Goal: Transaction & Acquisition: Purchase product/service

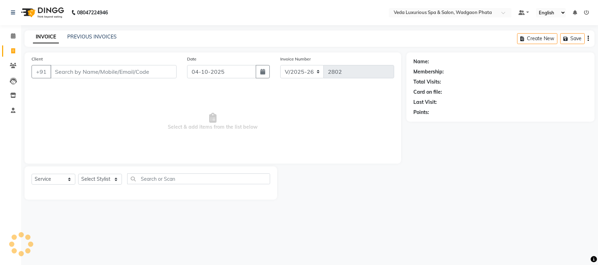
select select "4666"
select select "service"
click at [112, 68] on input "Client" at bounding box center [113, 71] width 126 height 13
click at [75, 65] on input "Client" at bounding box center [113, 71] width 126 height 13
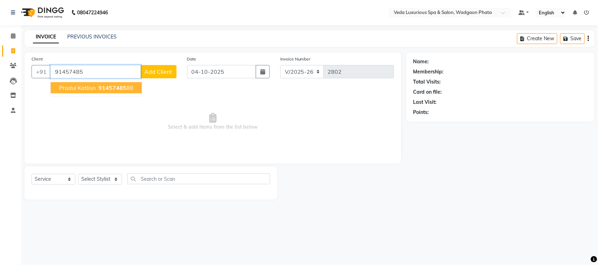
click at [97, 92] on button "Pradul Katlisn 91457485 80" at bounding box center [96, 87] width 91 height 11
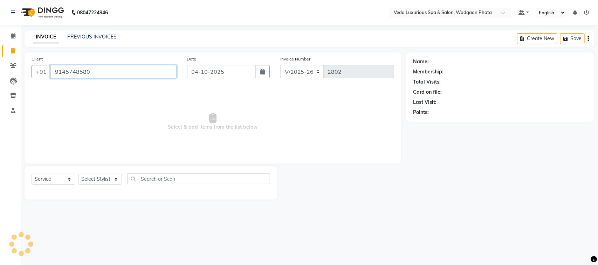
type input "9145748580"
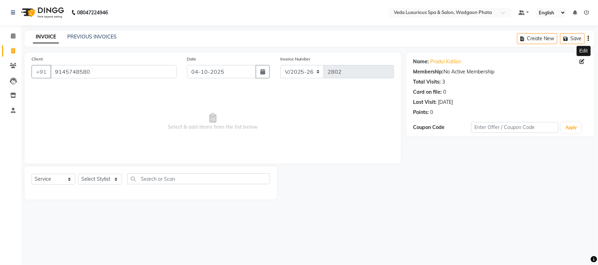
click at [584, 62] on icon at bounding box center [581, 61] width 5 height 5
select select "[DEMOGRAPHIC_DATA]"
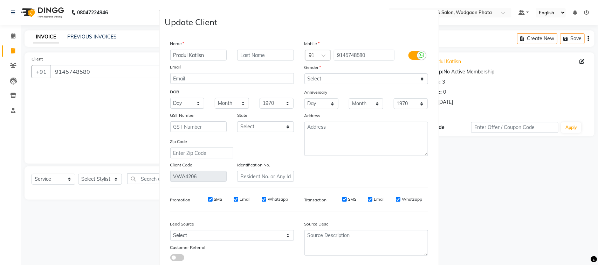
click at [583, 58] on ngb-modal-window "Update Client Name Pradul Katlisn Email DOB Day 01 02 03 04 05 06 07 08 09 10 1…" at bounding box center [299, 132] width 598 height 265
click at [582, 62] on ngb-modal-window "Update Client Name Pradul Katlisn Email DOB Day 01 02 03 04 05 06 07 08 09 10 1…" at bounding box center [299, 132] width 598 height 265
click at [180, 55] on input "Pradul Katlisn" at bounding box center [198, 55] width 57 height 11
type input "[PERSON_NAME]"
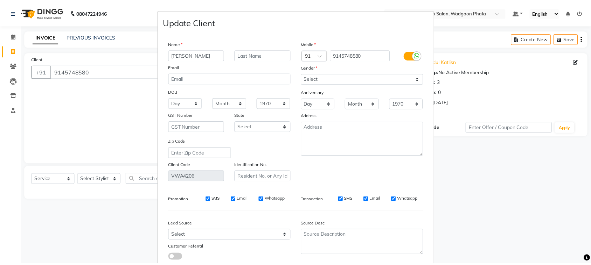
scroll to position [43, 0]
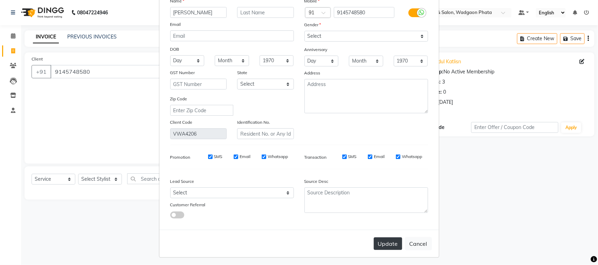
click at [389, 248] on button "Update" at bounding box center [388, 244] width 28 height 13
select select
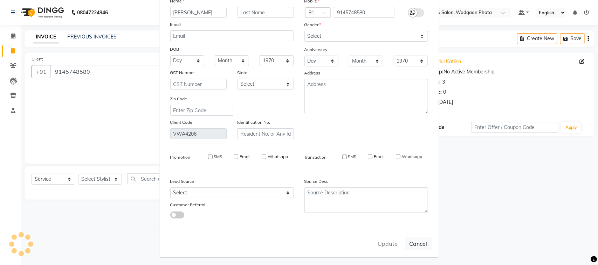
select select
checkbox input "false"
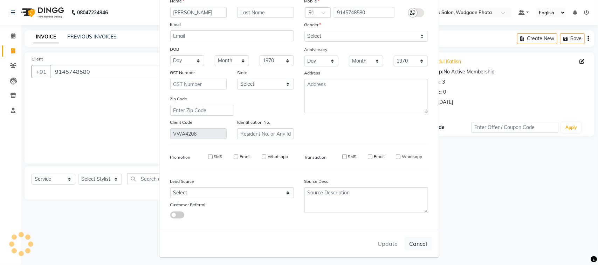
checkbox input "false"
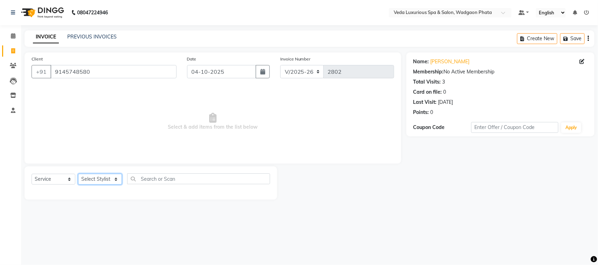
click at [103, 179] on select "Select Stylist [PERSON_NAME] GOLU [PERSON_NAME] [PERSON_NAME] [PERSON_NAME] [PE…" at bounding box center [100, 179] width 44 height 11
select select "67337"
click at [78, 174] on select "Select Stylist [PERSON_NAME] GOLU [PERSON_NAME] [PERSON_NAME] [PERSON_NAME] [PE…" at bounding box center [100, 179] width 44 height 11
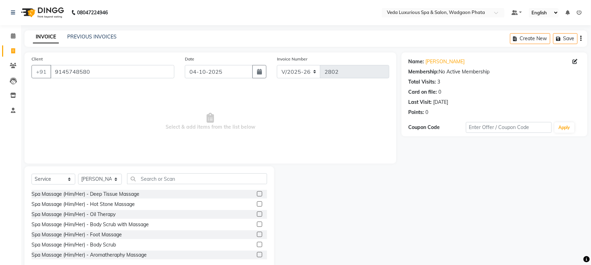
click at [257, 194] on label at bounding box center [259, 194] width 5 height 5
click at [257, 194] on input "checkbox" at bounding box center [259, 194] width 5 height 5
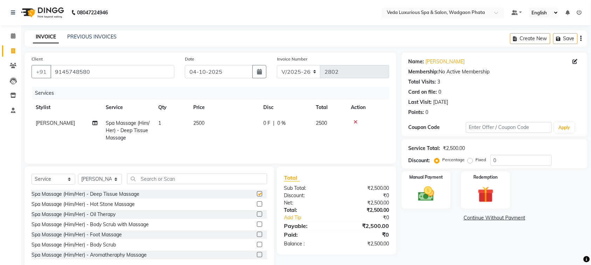
checkbox input "false"
click at [280, 127] on span "0 %" at bounding box center [281, 123] width 8 height 7
select select "67337"
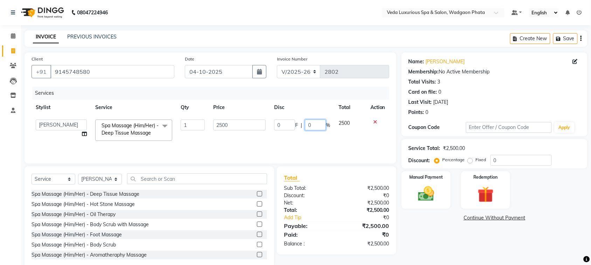
click at [324, 126] on input "0" at bounding box center [315, 125] width 21 height 11
type input "20"
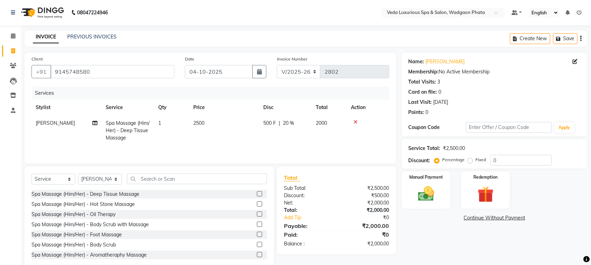
click at [333, 139] on tr "[PERSON_NAME] (Him/Her) - Deep Tissue Massage 1 2500 500 F | 20 % 2000" at bounding box center [211, 131] width 358 height 30
click at [417, 182] on div "Manual Payment" at bounding box center [426, 190] width 51 height 39
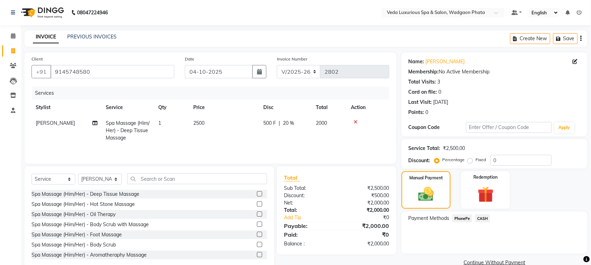
click at [482, 217] on span "CASH" at bounding box center [482, 219] width 15 height 8
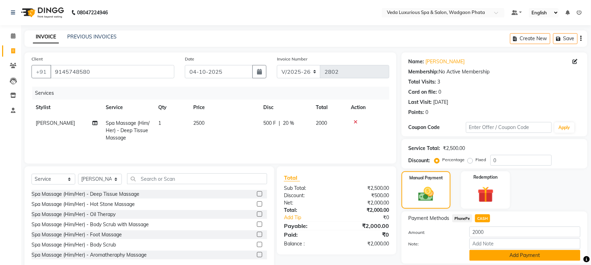
click at [551, 251] on button "Add Payment" at bounding box center [525, 255] width 111 height 11
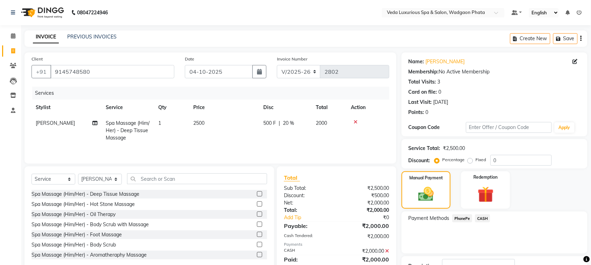
scroll to position [53, 0]
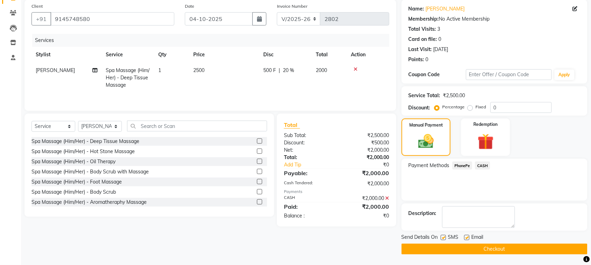
click at [529, 249] on button "Checkout" at bounding box center [495, 249] width 186 height 11
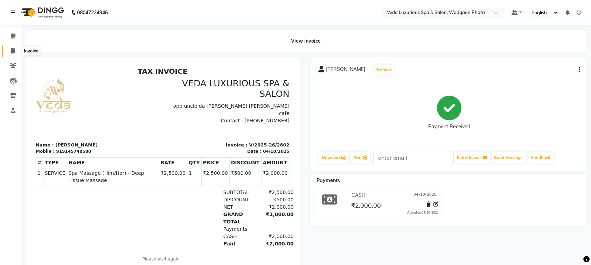
click at [8, 53] on span at bounding box center [13, 51] width 12 height 8
select select "service"
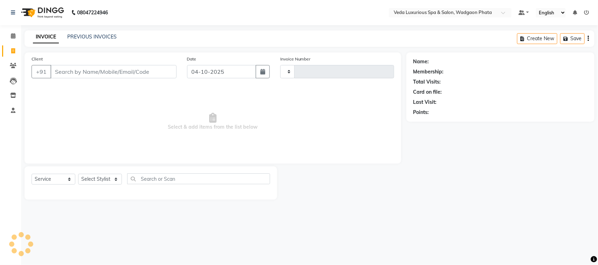
type input "2803"
select select "4666"
click at [77, 68] on input "Client" at bounding box center [113, 71] width 126 height 13
type input "8669021210"
click at [155, 76] on button "Add Client" at bounding box center [158, 71] width 36 height 13
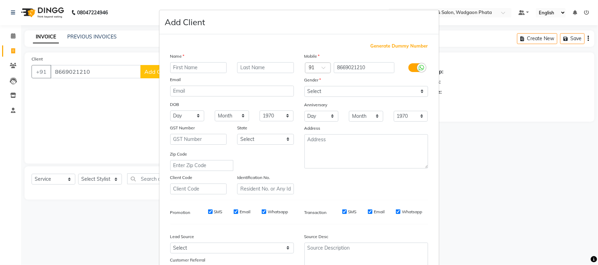
click at [186, 62] on input "text" at bounding box center [198, 67] width 57 height 11
type input "chetan"
click at [252, 67] on input "text" at bounding box center [265, 67] width 57 height 11
type input "g"
drag, startPoint x: 336, startPoint y: 89, endPoint x: 342, endPoint y: 115, distance: 26.8
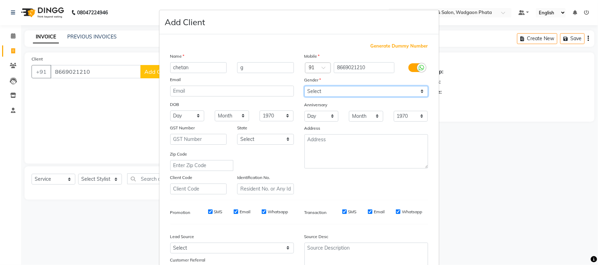
click at [342, 115] on div "Mobile Country Code × 91 8669021210 Gender Select [DEMOGRAPHIC_DATA] [DEMOGRAPH…" at bounding box center [366, 124] width 134 height 142
select select "[DEMOGRAPHIC_DATA]"
click at [304, 86] on select "Select [DEMOGRAPHIC_DATA] [DEMOGRAPHIC_DATA] Other Prefer Not To Say" at bounding box center [366, 91] width 124 height 11
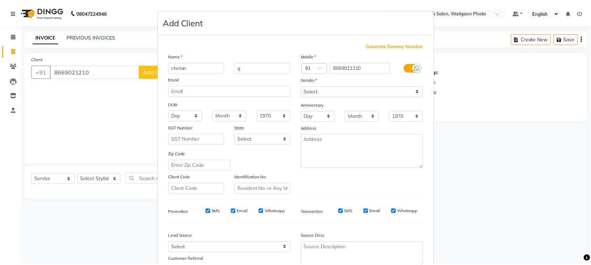
scroll to position [55, 0]
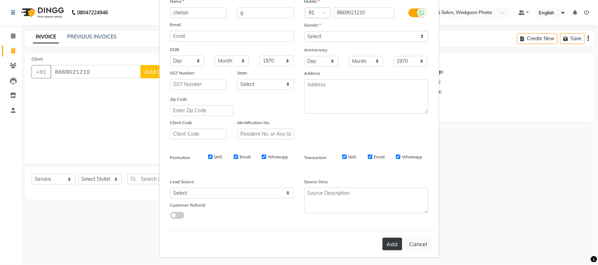
click at [384, 243] on button "Add" at bounding box center [392, 244] width 20 height 13
select select
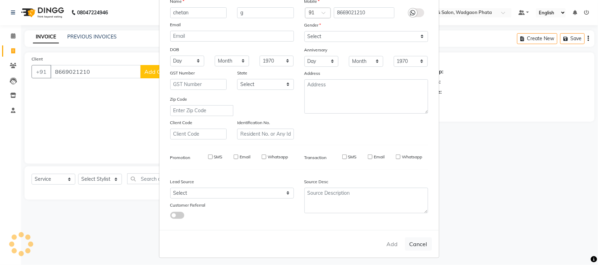
select select
checkbox input "false"
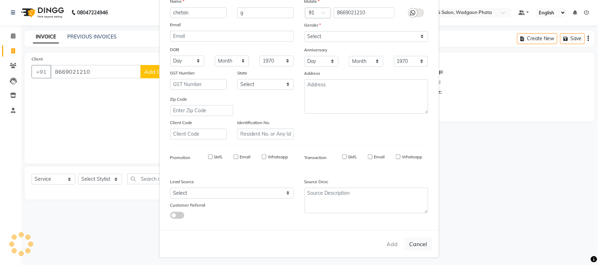
checkbox input "false"
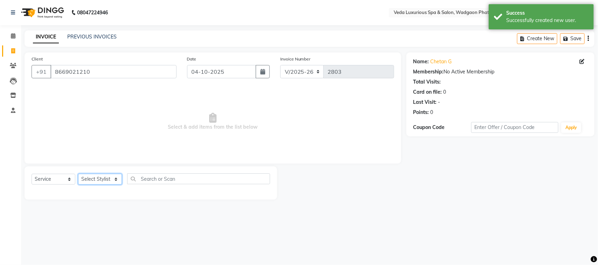
click at [98, 176] on select "Select Stylist [PERSON_NAME] GOLU [PERSON_NAME] [PERSON_NAME] [PERSON_NAME] [PE…" at bounding box center [100, 179] width 44 height 11
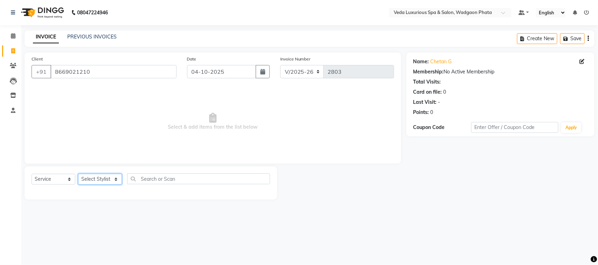
select select "70836"
click at [78, 174] on select "Select Stylist [PERSON_NAME] GOLU [PERSON_NAME] [PERSON_NAME] [PERSON_NAME] [PE…" at bounding box center [100, 179] width 44 height 11
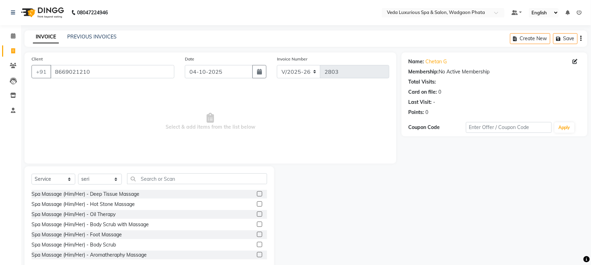
click at [257, 195] on label at bounding box center [259, 194] width 5 height 5
click at [257, 195] on input "checkbox" at bounding box center [259, 194] width 5 height 5
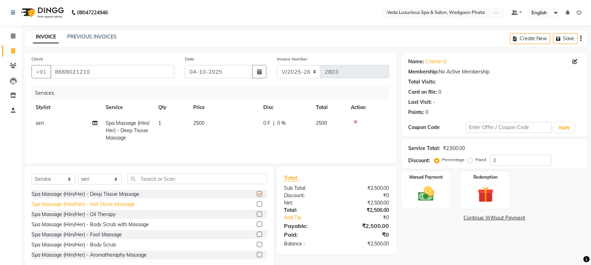
checkbox input "false"
click at [97, 181] on select "Select Stylist [PERSON_NAME] GOLU [PERSON_NAME] [PERSON_NAME] [PERSON_NAME] [PE…" at bounding box center [100, 179] width 44 height 11
select select "44309"
click at [78, 175] on select "Select Stylist [PERSON_NAME] GOLU [PERSON_NAME] [PERSON_NAME] [PERSON_NAME] [PE…" at bounding box center [100, 179] width 44 height 11
click at [257, 195] on label at bounding box center [259, 194] width 5 height 5
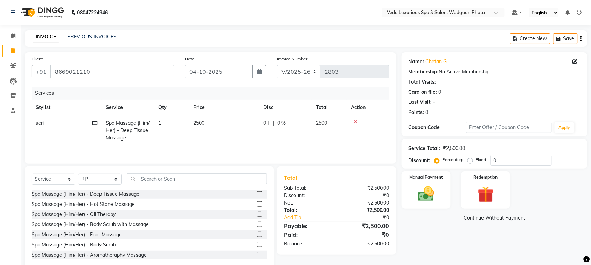
click at [257, 195] on input "checkbox" at bounding box center [259, 194] width 5 height 5
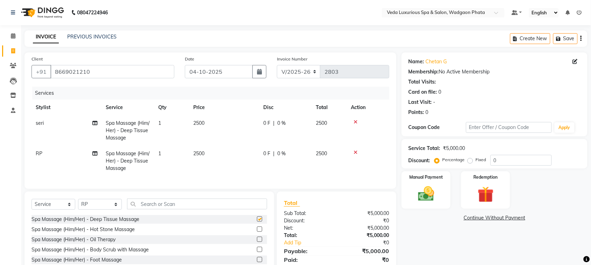
checkbox input "false"
click at [279, 129] on td "0 F | 0 %" at bounding box center [285, 131] width 53 height 30
select select "70836"
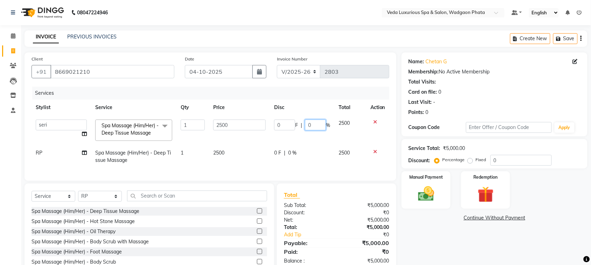
click at [318, 124] on input "0" at bounding box center [315, 125] width 21 height 11
type input "20"
click at [322, 130] on input "20" at bounding box center [315, 125] width 21 height 11
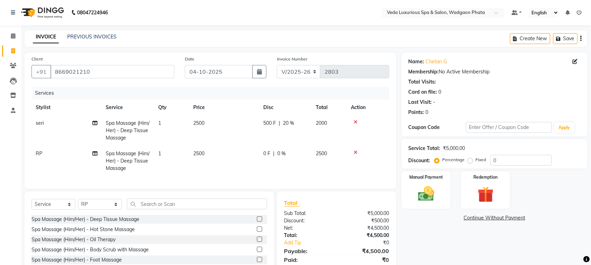
click at [313, 151] on tr "RP Spa Massage (Him/Her) - Deep Tissue Massage 1 2500 0 F | 0 % 2500" at bounding box center [211, 161] width 358 height 30
click at [313, 151] on td "2500" at bounding box center [329, 161] width 35 height 30
select select "44309"
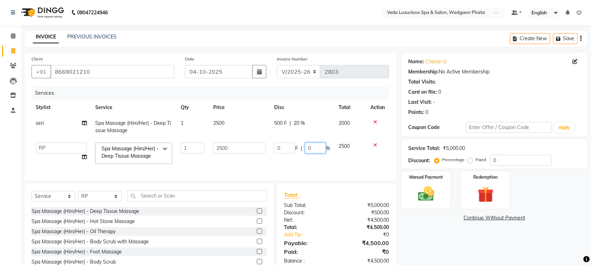
click at [314, 147] on input "0" at bounding box center [315, 148] width 21 height 11
type input "20"
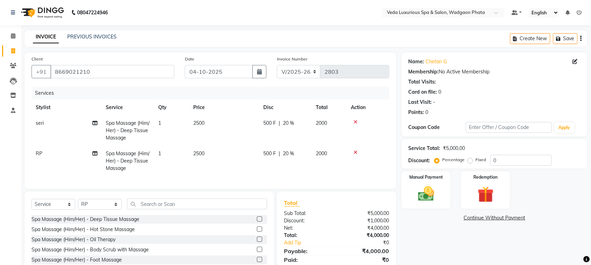
click at [326, 163] on tr "RP Spa Massage (Him/Her) - Deep Tissue Massage 1 2500 500 F | 20 % 2000" at bounding box center [211, 161] width 358 height 30
click at [426, 190] on img at bounding box center [425, 194] width 27 height 19
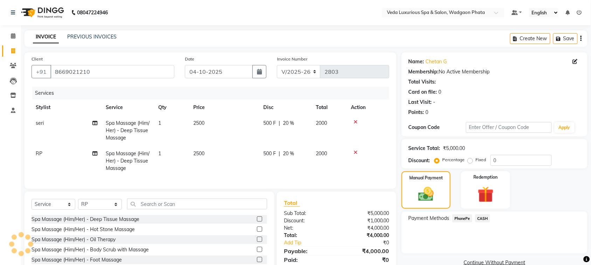
click at [466, 221] on span "PhonePe" at bounding box center [462, 219] width 20 height 8
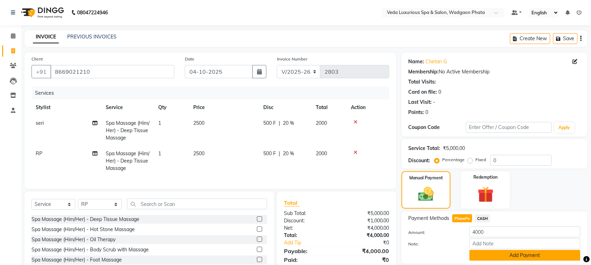
click at [503, 256] on button "Add Payment" at bounding box center [525, 255] width 111 height 11
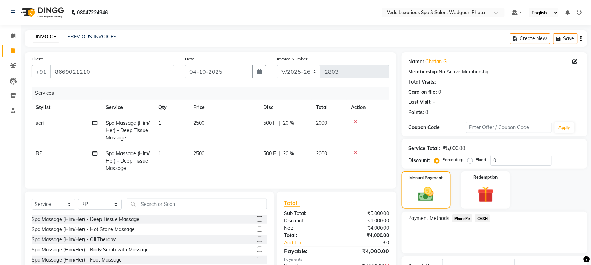
scroll to position [53, 0]
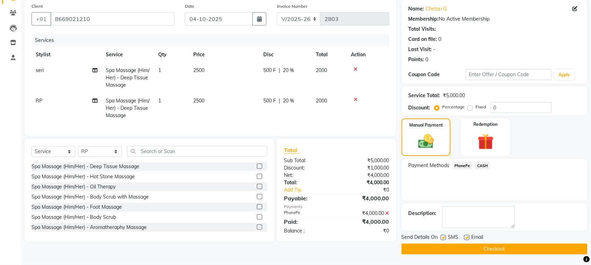
click at [529, 251] on button "Checkout" at bounding box center [495, 249] width 186 height 11
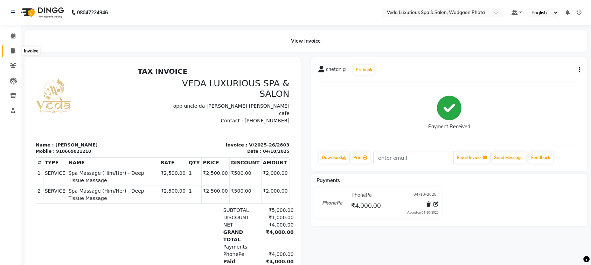
click at [13, 50] on icon at bounding box center [13, 50] width 4 height 5
select select "service"
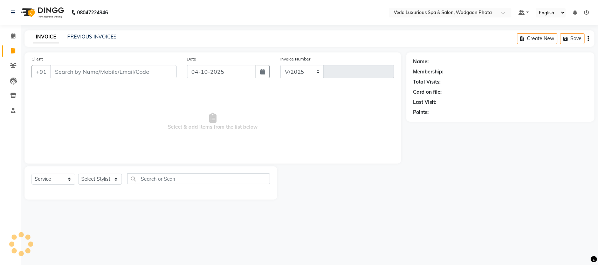
select select "4666"
type input "2804"
click at [77, 72] on input "Client" at bounding box center [113, 71] width 126 height 13
click at [80, 68] on input "Client" at bounding box center [113, 71] width 126 height 13
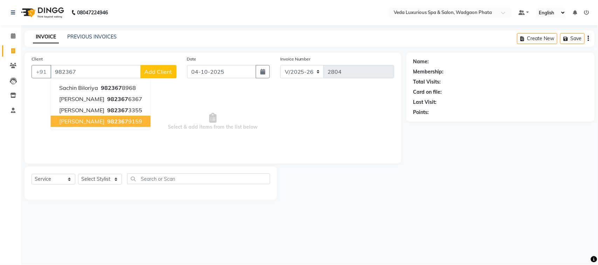
click at [106, 118] on ngb-highlight "982367 9159" at bounding box center [124, 121] width 36 height 7
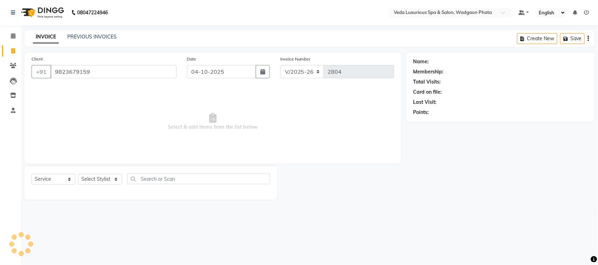
type input "9823679159"
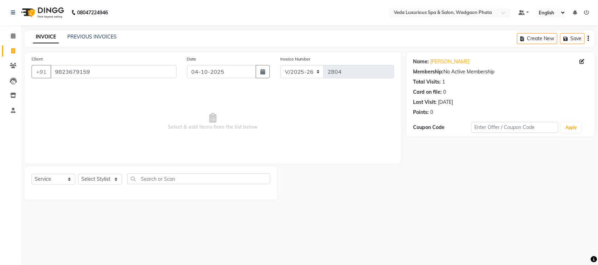
click at [92, 172] on div "Select Service Product Membership Package Voucher Prepaid Gift Card Select Styl…" at bounding box center [151, 183] width 252 height 33
click at [94, 183] on select "Select Stylist [PERSON_NAME] GOLU [PERSON_NAME] [PERSON_NAME] [PERSON_NAME] [PE…" at bounding box center [100, 179] width 44 height 11
select select "27587"
click at [78, 174] on select "Select Stylist [PERSON_NAME] GOLU [PERSON_NAME] [PERSON_NAME] [PERSON_NAME] [PE…" at bounding box center [100, 179] width 44 height 11
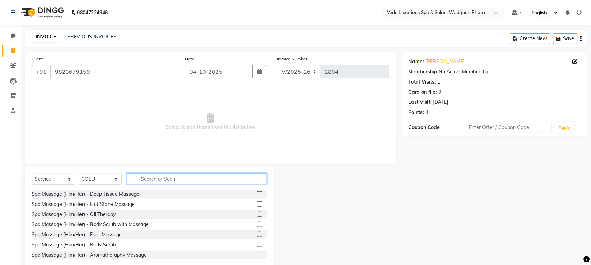
click at [223, 174] on input "text" at bounding box center [197, 179] width 140 height 11
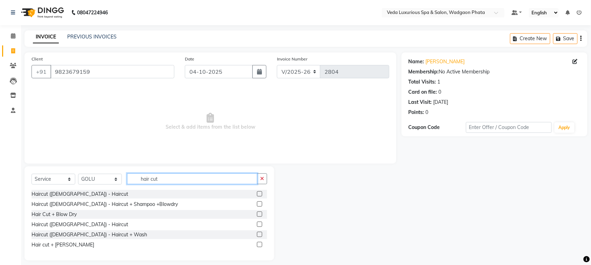
type input "hair cut"
click at [259, 224] on label at bounding box center [259, 224] width 5 height 5
click at [259, 224] on input "checkbox" at bounding box center [259, 225] width 5 height 5
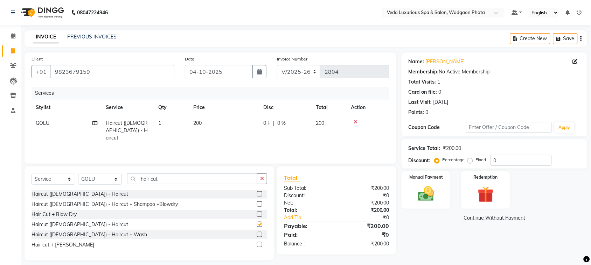
checkbox input "false"
click at [275, 132] on td "0 F | 0 %" at bounding box center [285, 131] width 53 height 30
select select "27587"
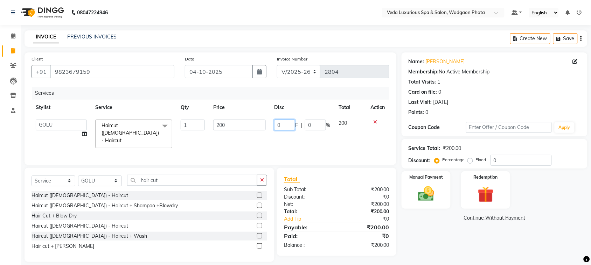
click at [285, 124] on input "0" at bounding box center [284, 125] width 21 height 11
type input "50"
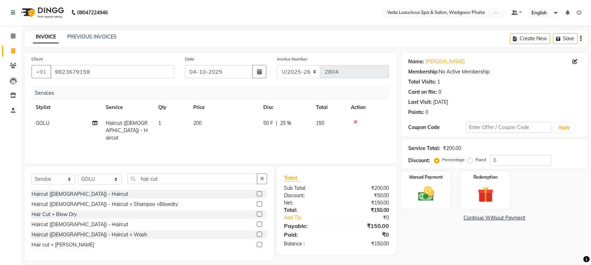
click at [340, 181] on div "Total" at bounding box center [336, 178] width 105 height 8
click at [427, 200] on img at bounding box center [425, 194] width 27 height 19
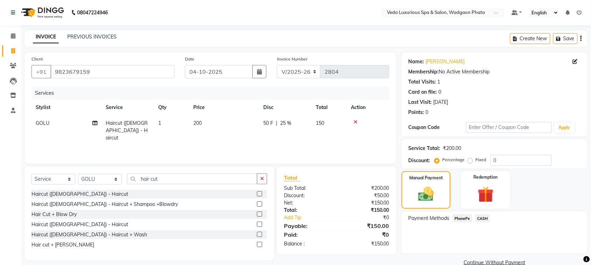
click at [486, 218] on span "CASH" at bounding box center [482, 219] width 15 height 8
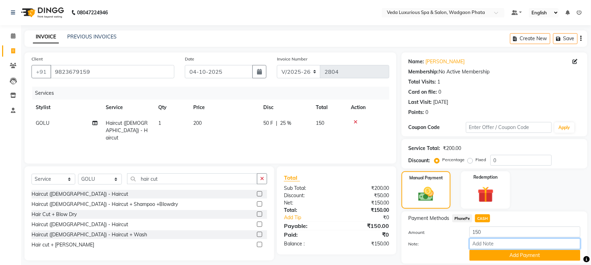
click at [494, 249] on input "Note:" at bounding box center [525, 244] width 111 height 11
click at [495, 259] on button "Add Payment" at bounding box center [525, 255] width 111 height 11
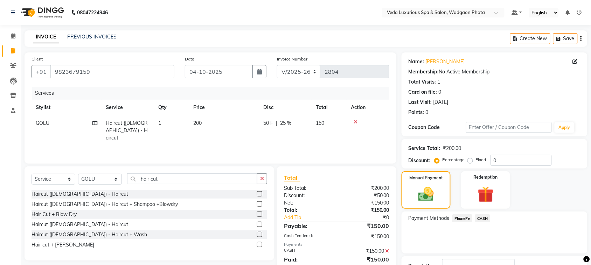
scroll to position [53, 0]
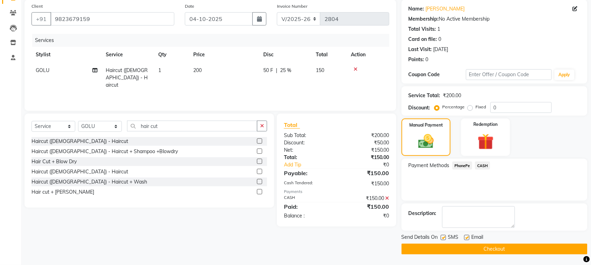
click at [540, 253] on button "Checkout" at bounding box center [495, 249] width 186 height 11
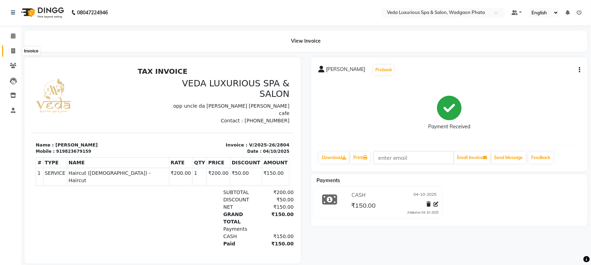
click at [17, 48] on span at bounding box center [13, 51] width 12 height 8
select select "service"
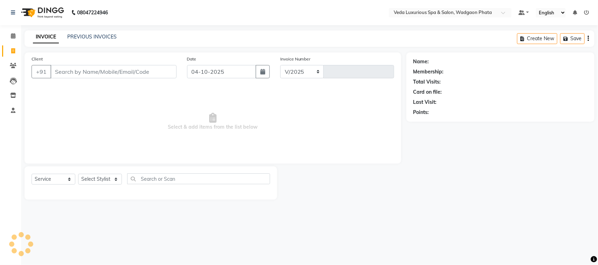
select select "4666"
type input "2805"
click at [83, 72] on input "Client" at bounding box center [113, 71] width 126 height 13
type input "8446625855"
click at [165, 70] on span "Add Client" at bounding box center [159, 71] width 28 height 7
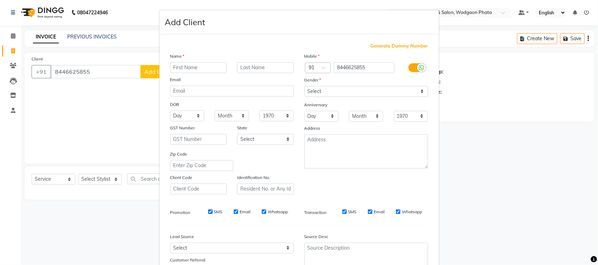
click at [194, 63] on input "text" at bounding box center [198, 67] width 57 height 11
type input "[PERSON_NAME]"
click at [355, 90] on select "Select [DEMOGRAPHIC_DATA] [DEMOGRAPHIC_DATA] Other Prefer Not To Say" at bounding box center [366, 91] width 124 height 11
select select "[DEMOGRAPHIC_DATA]"
click at [304, 86] on select "Select [DEMOGRAPHIC_DATA] [DEMOGRAPHIC_DATA] Other Prefer Not To Say" at bounding box center [366, 91] width 124 height 11
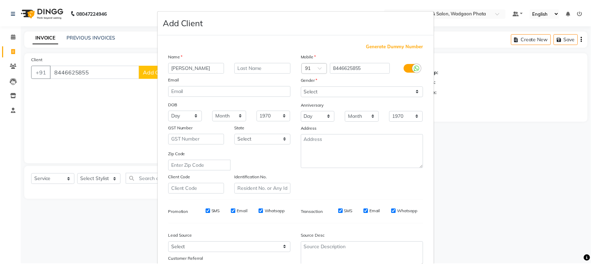
scroll to position [55, 0]
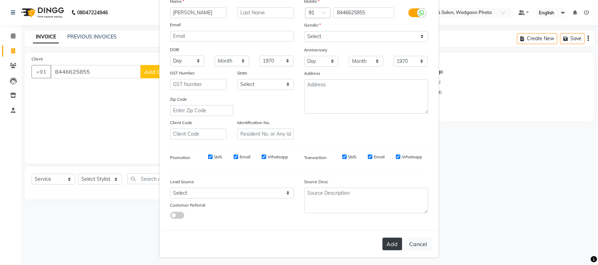
click at [386, 241] on button "Add" at bounding box center [392, 244] width 20 height 13
select select
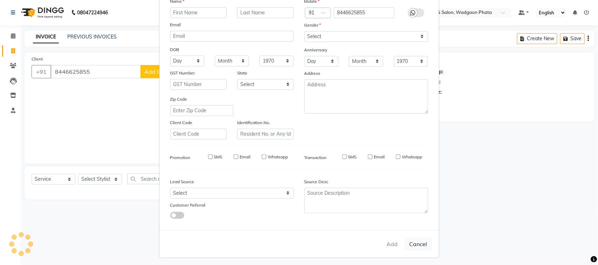
select select
checkbox input "false"
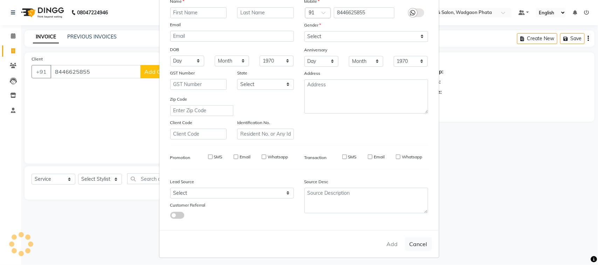
checkbox input "false"
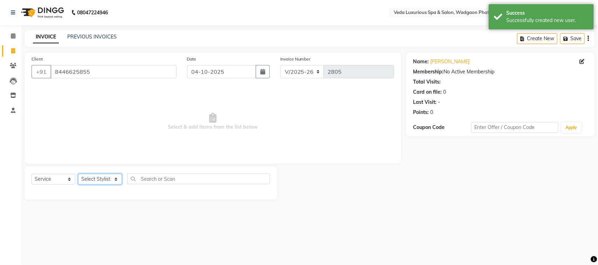
click at [103, 181] on select "Select Stylist [PERSON_NAME] GOLU [PERSON_NAME] [PERSON_NAME] [PERSON_NAME] [PE…" at bounding box center [100, 179] width 44 height 11
select select "67337"
click at [78, 174] on select "Select Stylist [PERSON_NAME] GOLU [PERSON_NAME] [PERSON_NAME] [PERSON_NAME] [PE…" at bounding box center [100, 179] width 44 height 11
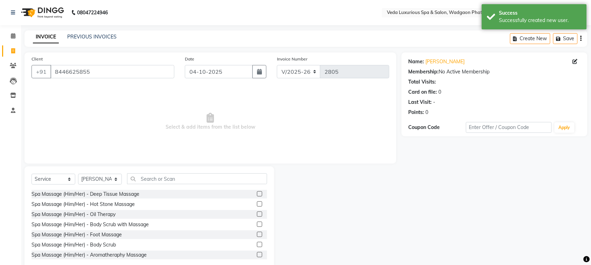
click at [257, 196] on label at bounding box center [259, 194] width 5 height 5
click at [257, 196] on input "checkbox" at bounding box center [259, 194] width 5 height 5
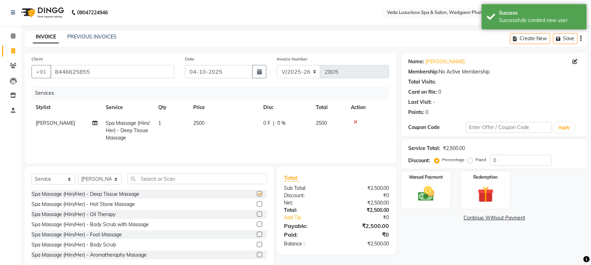
checkbox input "false"
click at [275, 121] on div "0 F | 0 %" at bounding box center [285, 123] width 44 height 7
select select "67337"
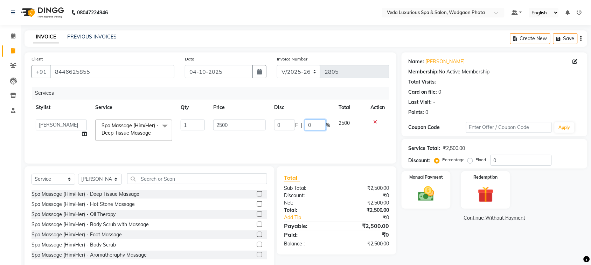
drag, startPoint x: 308, startPoint y: 120, endPoint x: 316, endPoint y: 123, distance: 8.5
click at [316, 123] on input "0" at bounding box center [315, 125] width 21 height 11
type input "20"
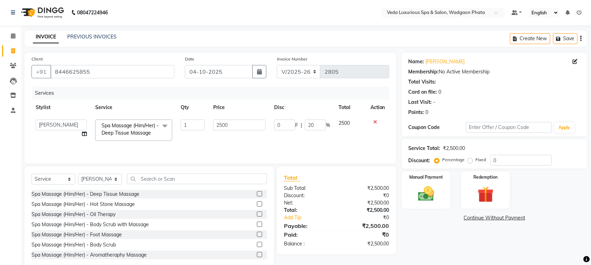
click at [338, 145] on div "Services Stylist Service Qty Price Disc Total Action [PERSON_NAME] GOLU [PERSON…" at bounding box center [211, 122] width 358 height 70
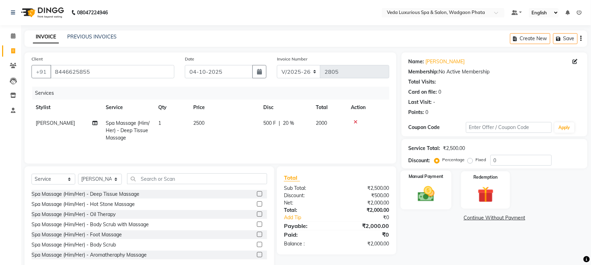
click at [408, 185] on div "Manual Payment" at bounding box center [426, 190] width 51 height 39
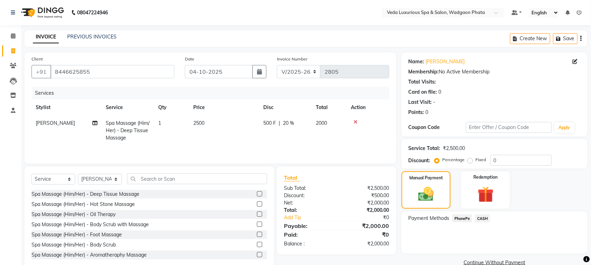
click at [485, 222] on span "CASH" at bounding box center [482, 219] width 15 height 8
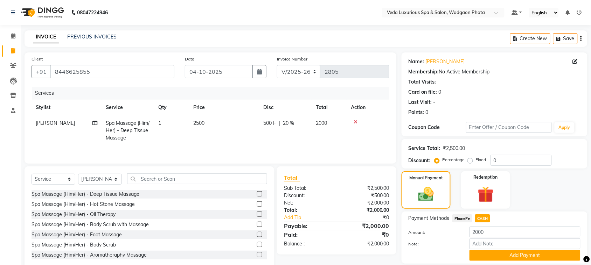
click at [465, 219] on span "PhonePe" at bounding box center [462, 219] width 20 height 8
click at [516, 259] on button "Add Payment" at bounding box center [525, 255] width 111 height 11
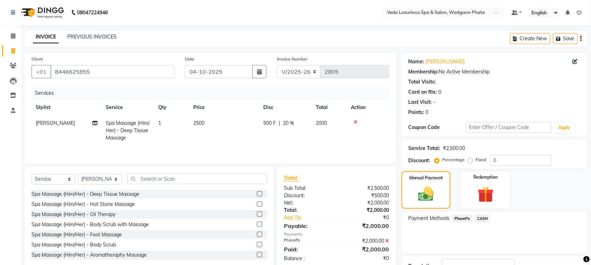
scroll to position [53, 0]
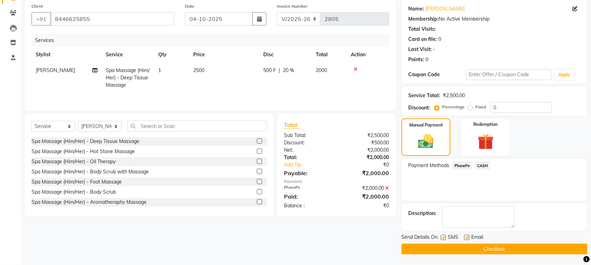
click at [510, 250] on button "Checkout" at bounding box center [495, 249] width 186 height 11
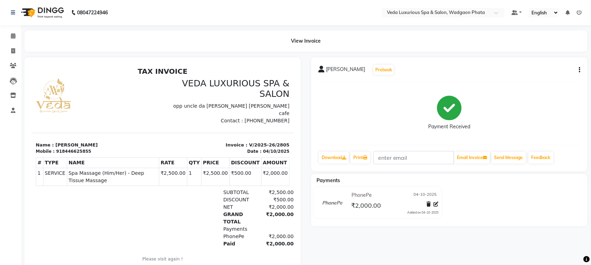
click at [11, 44] on li "Invoice" at bounding box center [10, 51] width 21 height 15
click at [12, 50] on icon at bounding box center [13, 50] width 4 height 5
select select "service"
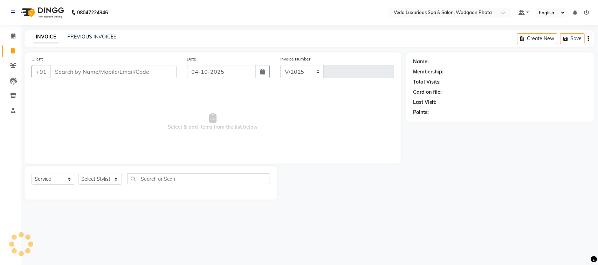
select select "4666"
type input "2806"
click at [66, 72] on input "Client" at bounding box center [113, 71] width 126 height 13
type input "8550924822"
click at [152, 72] on span "Add Client" at bounding box center [159, 71] width 28 height 7
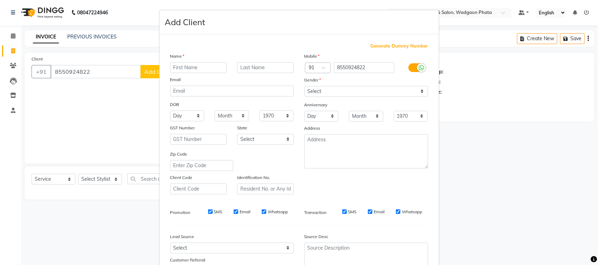
click at [181, 65] on input "text" at bounding box center [198, 67] width 57 height 11
type input "pranali"
click at [276, 68] on input "text" at bounding box center [265, 67] width 57 height 11
type input "b"
click at [321, 86] on select "Select [DEMOGRAPHIC_DATA] [DEMOGRAPHIC_DATA] Other Prefer Not To Say" at bounding box center [366, 91] width 124 height 11
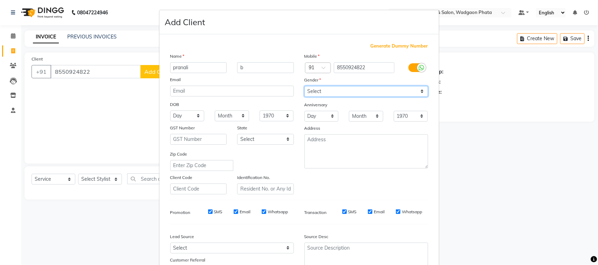
select select "[DEMOGRAPHIC_DATA]"
click at [304, 86] on select "Select [DEMOGRAPHIC_DATA] [DEMOGRAPHIC_DATA] Other Prefer Not To Say" at bounding box center [366, 91] width 124 height 11
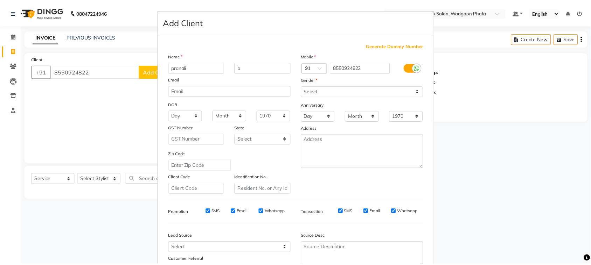
scroll to position [55, 0]
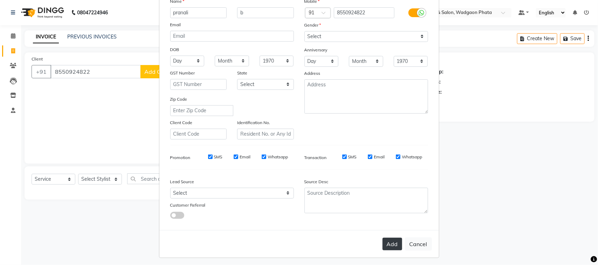
click at [386, 239] on button "Add" at bounding box center [392, 244] width 20 height 13
select select
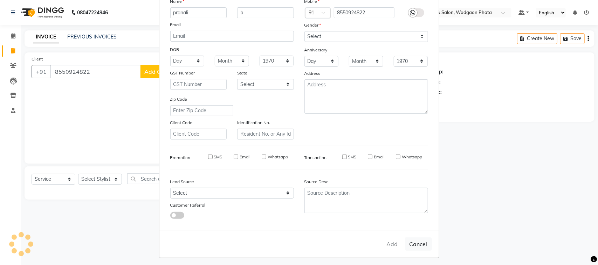
select select
checkbox input "false"
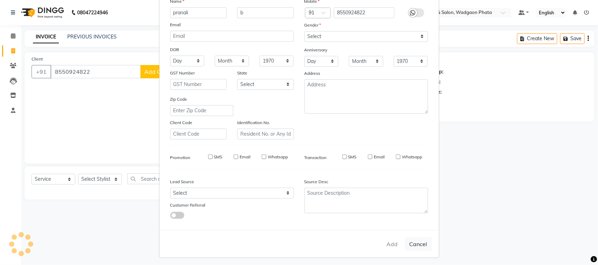
checkbox input "false"
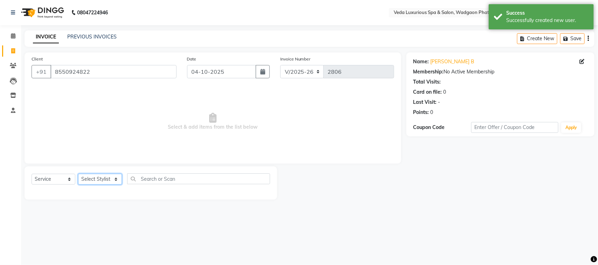
click at [109, 179] on select "Select Stylist [PERSON_NAME] GOLU [PERSON_NAME] [PERSON_NAME] [PERSON_NAME] [PE…" at bounding box center [100, 179] width 44 height 11
select select "58145"
click at [78, 174] on select "Select Stylist [PERSON_NAME] GOLU [PERSON_NAME] [PERSON_NAME] [PERSON_NAME] [PE…" at bounding box center [100, 179] width 44 height 11
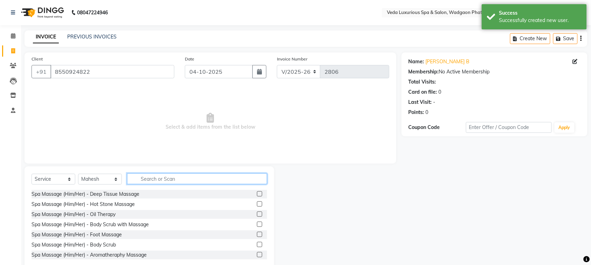
click at [192, 180] on input "text" at bounding box center [197, 179] width 140 height 11
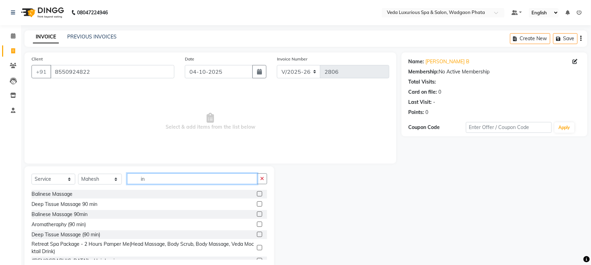
type input "i"
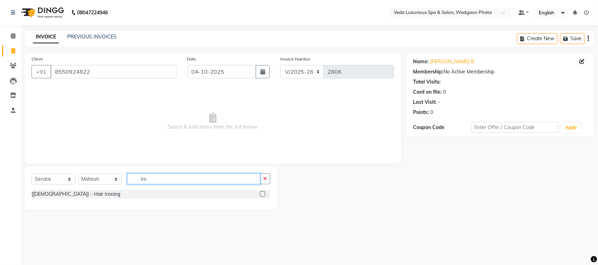
type input "iro"
click at [263, 193] on label at bounding box center [262, 194] width 5 height 5
click at [263, 193] on input "checkbox" at bounding box center [262, 194] width 5 height 5
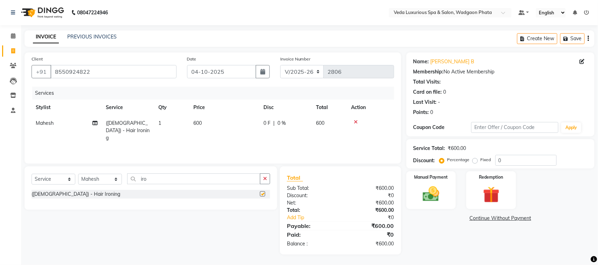
checkbox input "false"
click at [195, 123] on span "600" at bounding box center [197, 123] width 8 height 6
select select "58145"
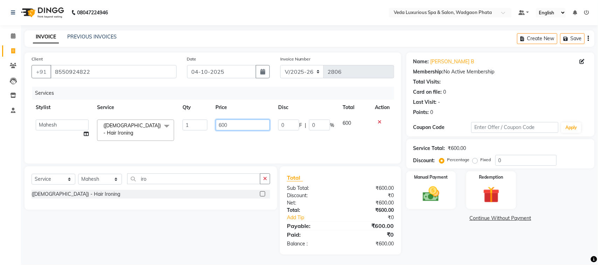
click at [221, 125] on input "600" at bounding box center [243, 125] width 54 height 11
type input "800"
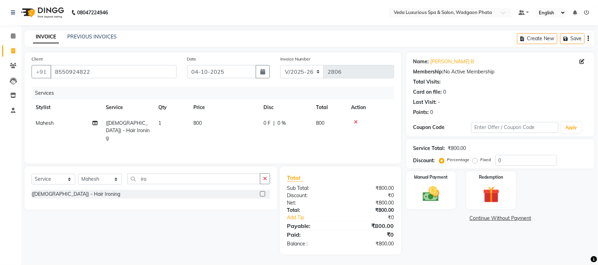
click at [245, 146] on div "Services Stylist Service Qty Price Disc Total Action Mahesh ([DEMOGRAPHIC_DATA]…" at bounding box center [213, 122] width 362 height 70
click at [261, 177] on button "button" at bounding box center [265, 179] width 10 height 11
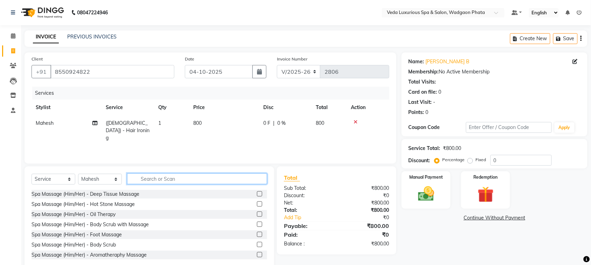
click at [234, 174] on input "text" at bounding box center [197, 179] width 140 height 11
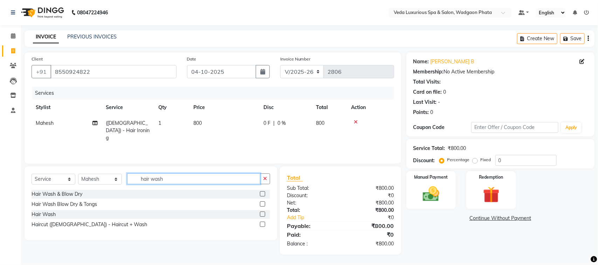
type input "hair wash"
click at [263, 216] on label at bounding box center [262, 214] width 5 height 5
click at [263, 216] on input "checkbox" at bounding box center [262, 215] width 5 height 5
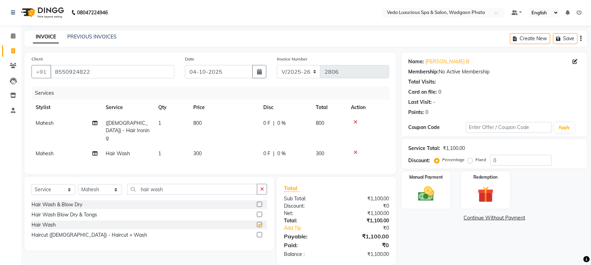
checkbox input "false"
click at [268, 150] on span "0 F" at bounding box center [266, 153] width 7 height 7
select select "58145"
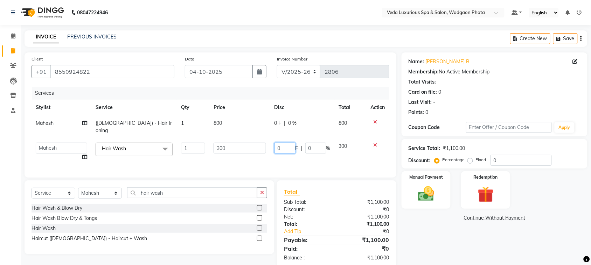
click at [284, 144] on input "0" at bounding box center [285, 148] width 21 height 11
type input "100"
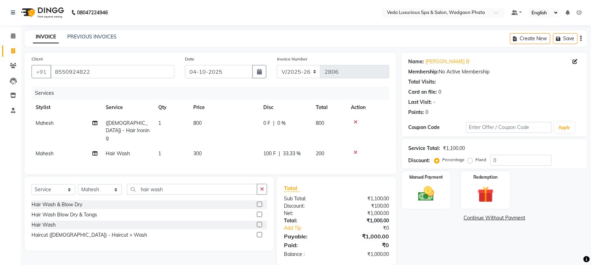
click at [304, 162] on div "Services Stylist Service Qty Price Disc Total Action Mahesh ([DEMOGRAPHIC_DATA]…" at bounding box center [211, 127] width 358 height 81
click at [431, 197] on img at bounding box center [425, 194] width 27 height 19
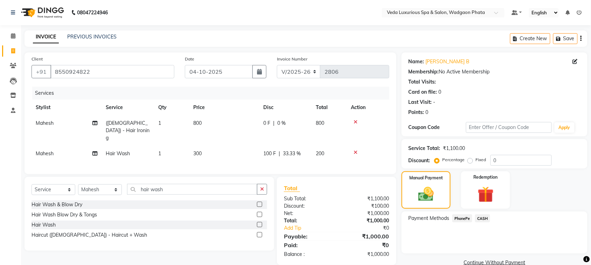
click at [481, 218] on span "CASH" at bounding box center [482, 219] width 15 height 8
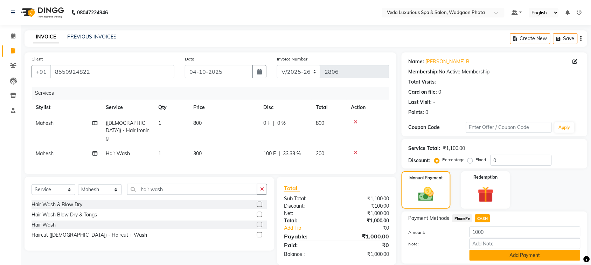
click at [517, 258] on button "Add Payment" at bounding box center [525, 255] width 111 height 11
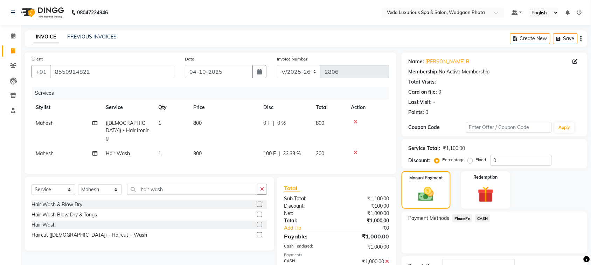
scroll to position [53, 0]
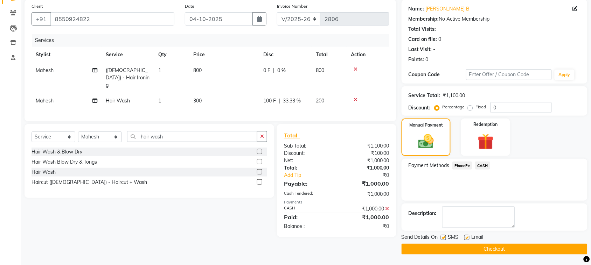
click at [504, 244] on button "Checkout" at bounding box center [495, 249] width 186 height 11
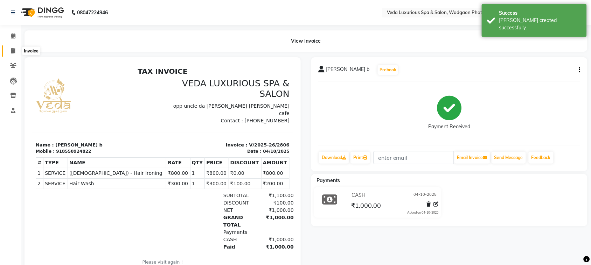
click at [12, 49] on icon at bounding box center [13, 50] width 4 height 5
select select "service"
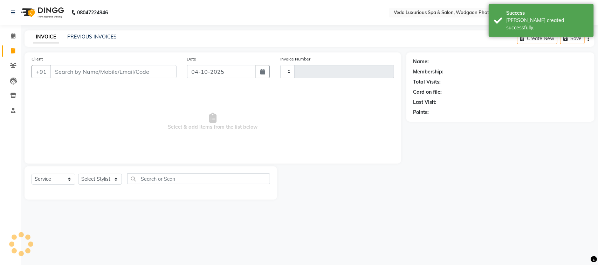
type input "2807"
select select "4666"
click at [62, 68] on input "Client" at bounding box center [113, 71] width 126 height 13
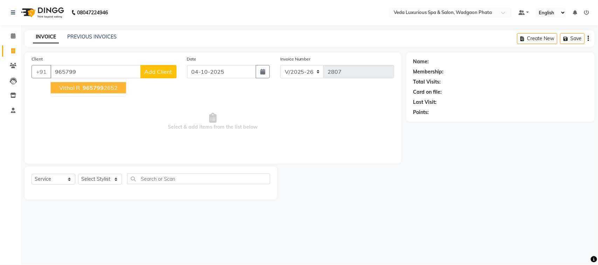
click at [76, 88] on span "vithal r" at bounding box center [69, 87] width 21 height 7
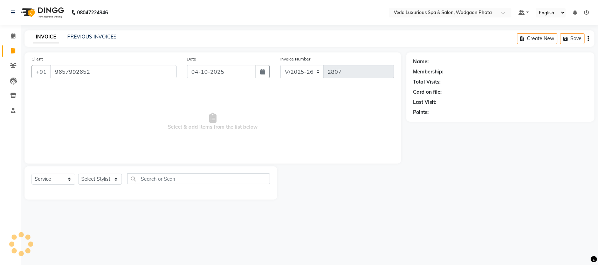
type input "9657992652"
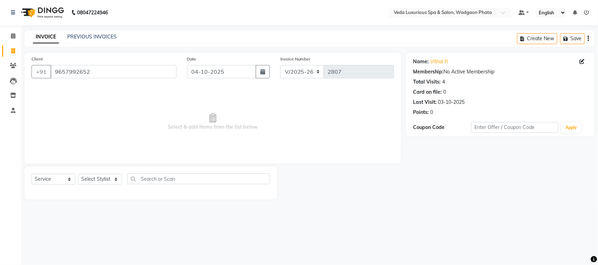
click at [582, 60] on icon at bounding box center [581, 61] width 5 height 5
select select "[DEMOGRAPHIC_DATA]"
select select
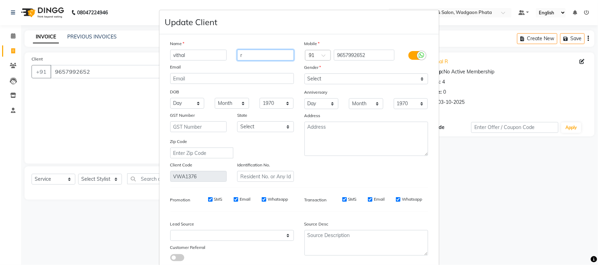
click at [252, 51] on input "r" at bounding box center [265, 55] width 57 height 11
click at [203, 51] on input "vithal" at bounding box center [198, 55] width 57 height 11
type input "v"
type input "rushikesh"
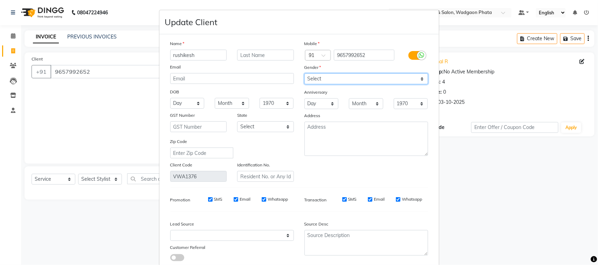
click at [344, 77] on select "Select [DEMOGRAPHIC_DATA] [DEMOGRAPHIC_DATA] Other Prefer Not To Say" at bounding box center [366, 79] width 124 height 11
click at [304, 74] on select "Select [DEMOGRAPHIC_DATA] [DEMOGRAPHIC_DATA] Other Prefer Not To Say" at bounding box center [366, 79] width 124 height 11
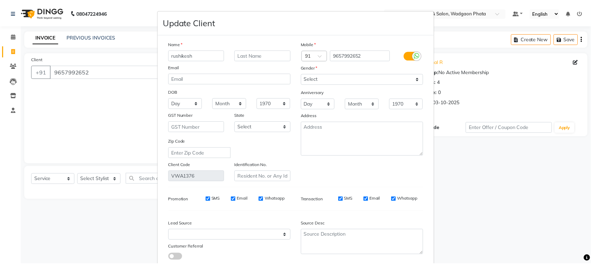
scroll to position [43, 0]
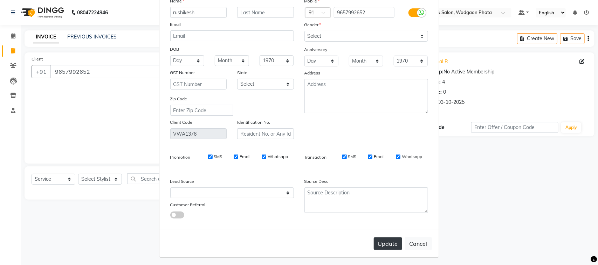
click at [394, 240] on button "Update" at bounding box center [388, 244] width 28 height 13
select select
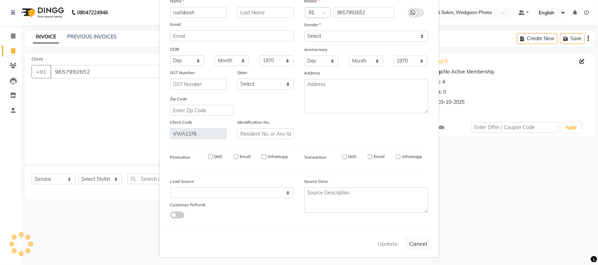
select select
checkbox input "false"
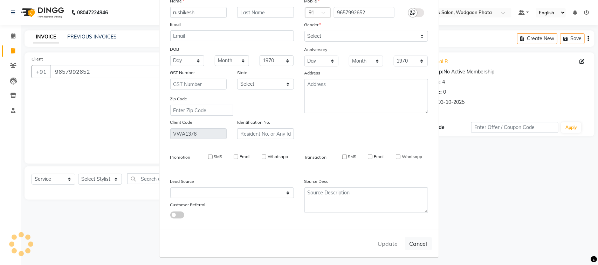
checkbox input "false"
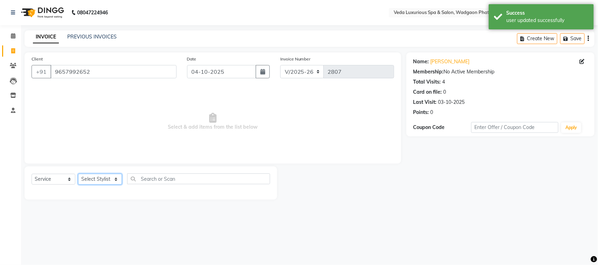
click at [100, 181] on select "Select Stylist [PERSON_NAME] GOLU [PERSON_NAME] [PERSON_NAME] [PERSON_NAME] [PE…" at bounding box center [100, 179] width 44 height 11
select select "27587"
click at [78, 174] on select "Select Stylist [PERSON_NAME] GOLU [PERSON_NAME] [PERSON_NAME] [PERSON_NAME] [PE…" at bounding box center [100, 179] width 44 height 11
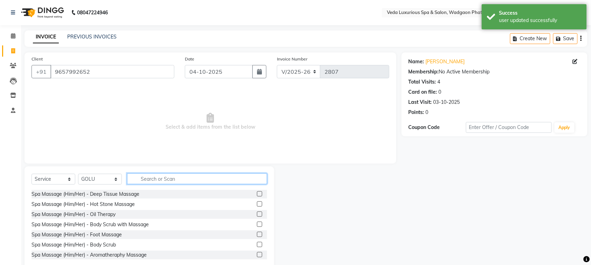
click at [198, 174] on input "text" at bounding box center [197, 179] width 140 height 11
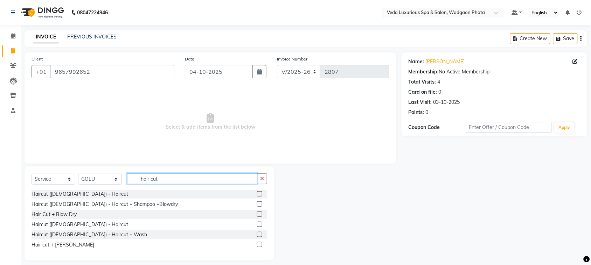
type input "hair cut"
drag, startPoint x: 260, startPoint y: 221, endPoint x: 259, endPoint y: 225, distance: 4.3
click at [259, 225] on div at bounding box center [262, 225] width 10 height 9
click at [259, 225] on label at bounding box center [259, 224] width 5 height 5
click at [259, 225] on input "checkbox" at bounding box center [259, 225] width 5 height 5
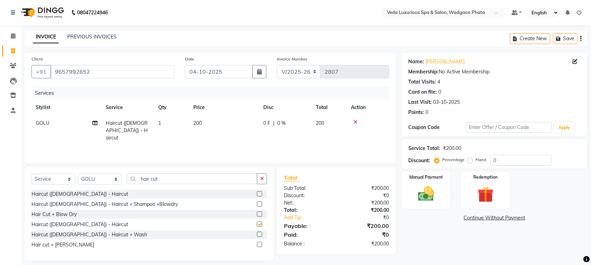
checkbox input "false"
click at [411, 193] on div "Manual Payment" at bounding box center [426, 190] width 51 height 39
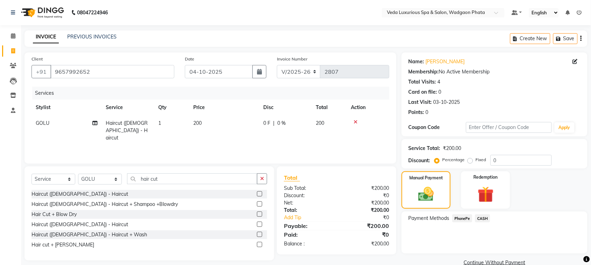
click at [459, 220] on span "PhonePe" at bounding box center [462, 219] width 20 height 8
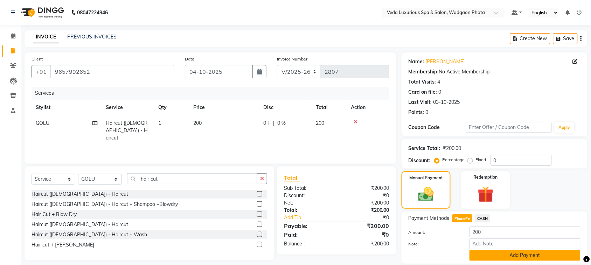
click at [501, 256] on button "Add Payment" at bounding box center [525, 255] width 111 height 11
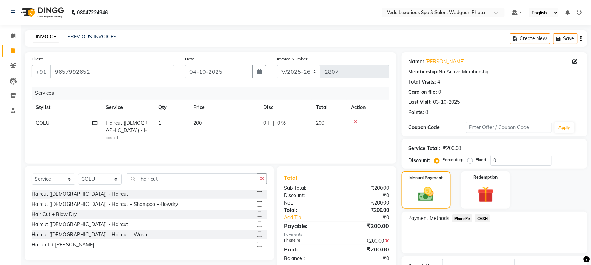
scroll to position [53, 0]
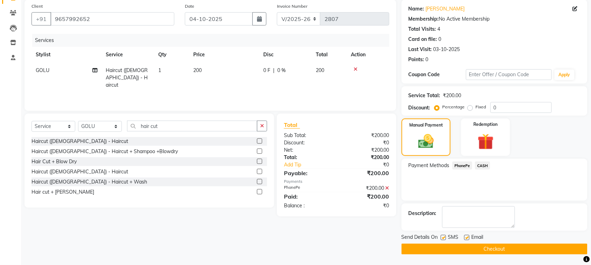
click at [546, 249] on button "Checkout" at bounding box center [495, 249] width 186 height 11
